Goal: Information Seeking & Learning: Learn about a topic

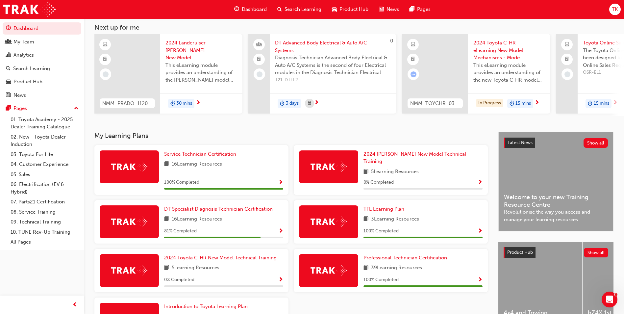
scroll to position [91, 0]
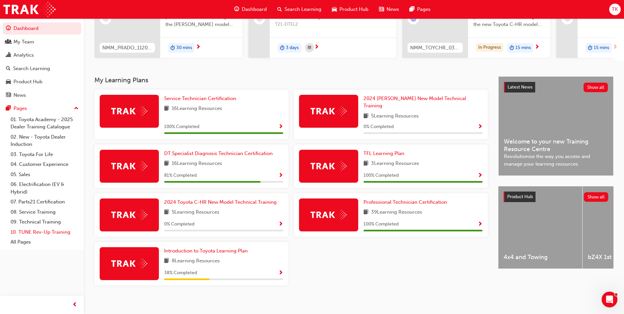
click at [28, 231] on link "10. TUNE Rev-Up Training" at bounding box center [44, 232] width 73 height 10
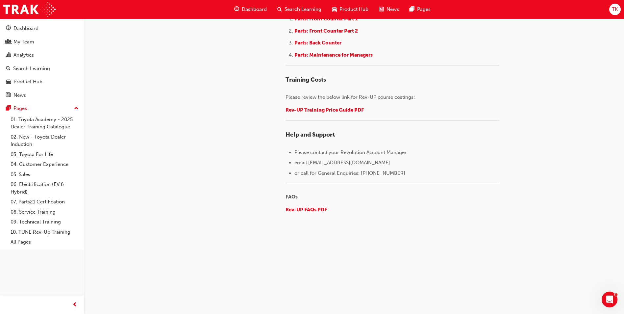
scroll to position [903, 0]
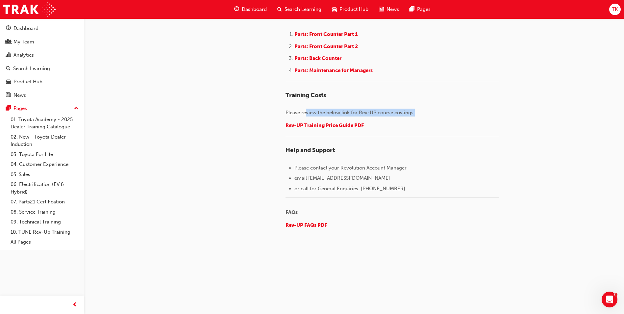
drag, startPoint x: 305, startPoint y: 184, endPoint x: 480, endPoint y: 184, distance: 175.1
click at [480, 117] on p "Please review the below link for Rev-UP course costings:" at bounding box center [393, 113] width 214 height 8
drag, startPoint x: 480, startPoint y: 184, endPoint x: 491, endPoint y: 187, distance: 11.6
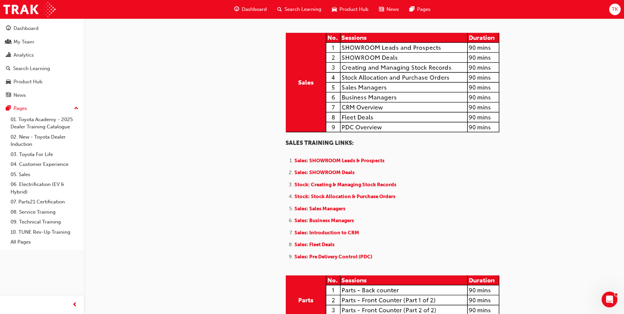
scroll to position [475, 0]
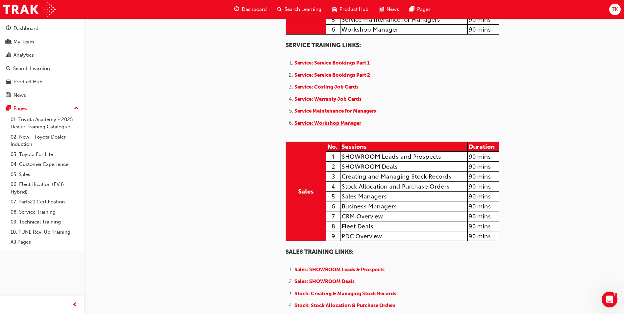
click at [336, 126] on span "Service: Workshop Manager" at bounding box center [328, 123] width 67 height 6
